Goal: Transaction & Acquisition: Purchase product/service

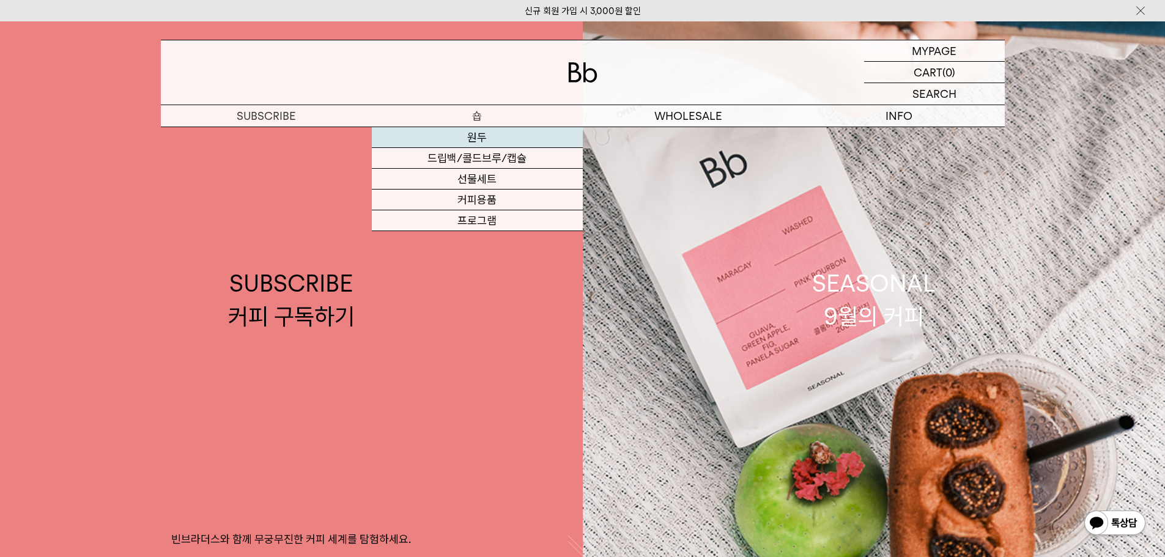
click at [481, 141] on link "원두" at bounding box center [477, 137] width 211 height 21
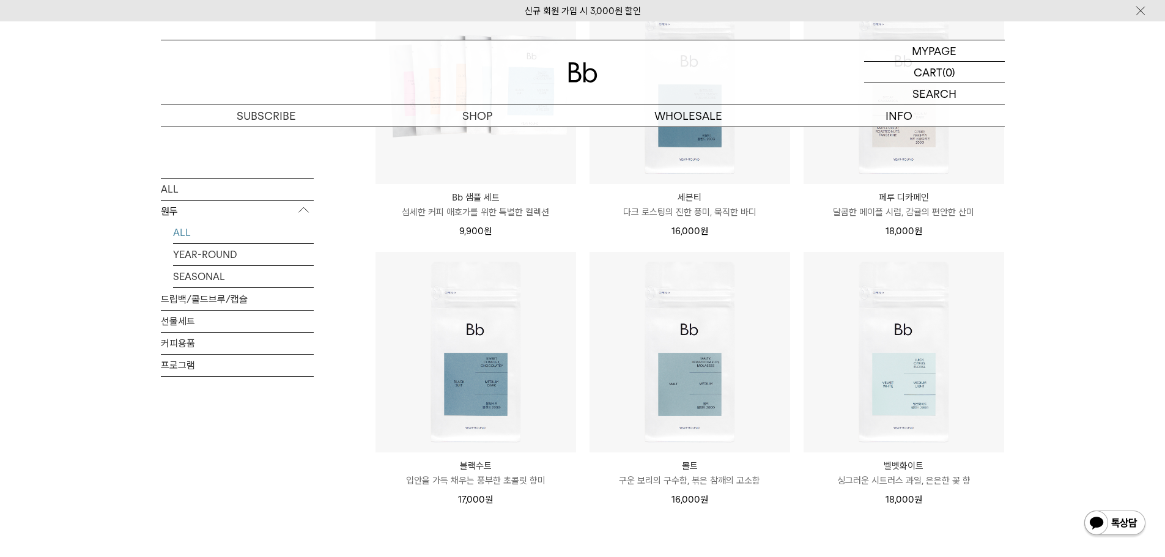
scroll to position [856, 0]
